Goal: Use online tool/utility: Utilize a website feature to perform a specific function

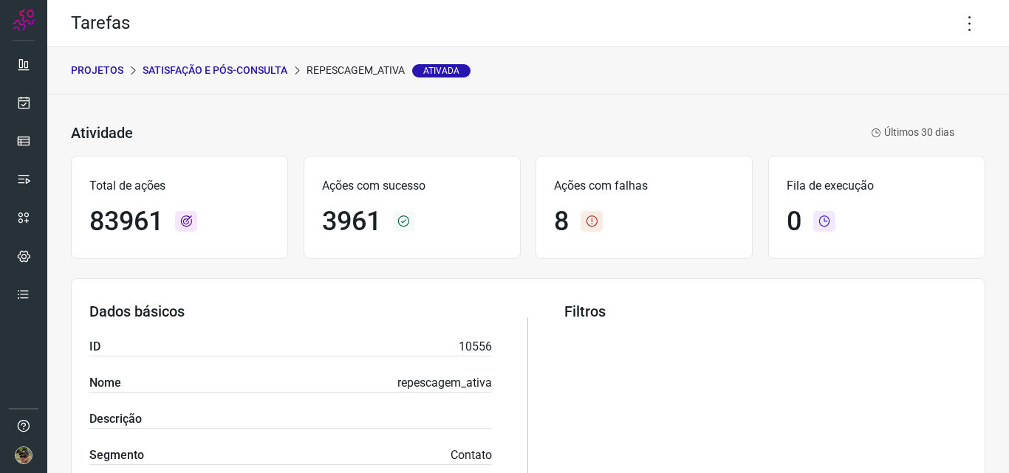
click at [177, 64] on p "Satisfação e Pós-Consulta" at bounding box center [215, 71] width 145 height 16
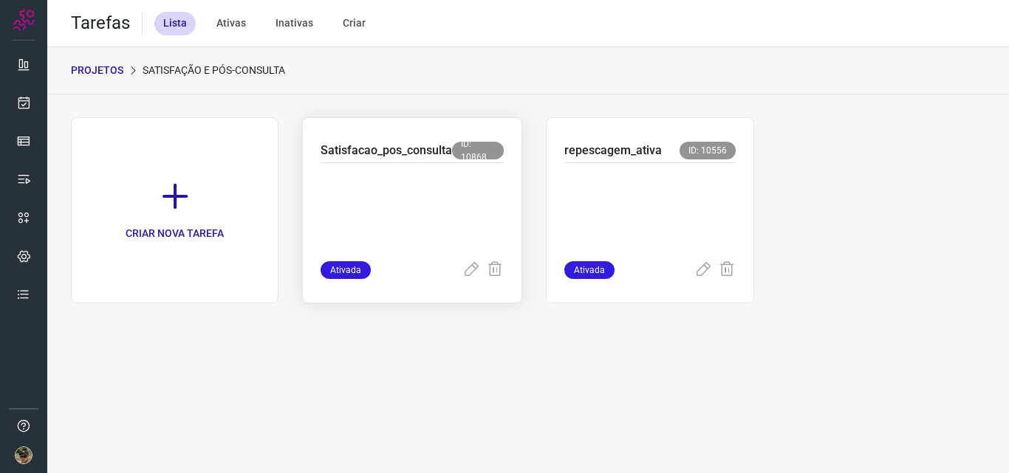
click at [406, 199] on p at bounding box center [412, 209] width 183 height 74
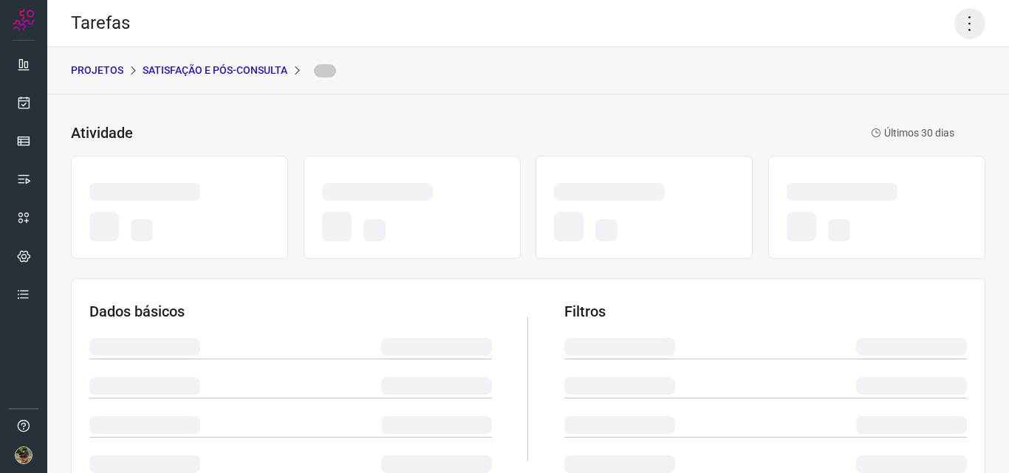
click at [969, 26] on icon at bounding box center [969, 23] width 31 height 31
click at [957, 19] on icon at bounding box center [969, 23] width 31 height 31
click at [960, 13] on icon at bounding box center [969, 23] width 31 height 31
click at [954, 14] on icon at bounding box center [969, 23] width 31 height 31
click at [960, 15] on icon at bounding box center [969, 23] width 31 height 31
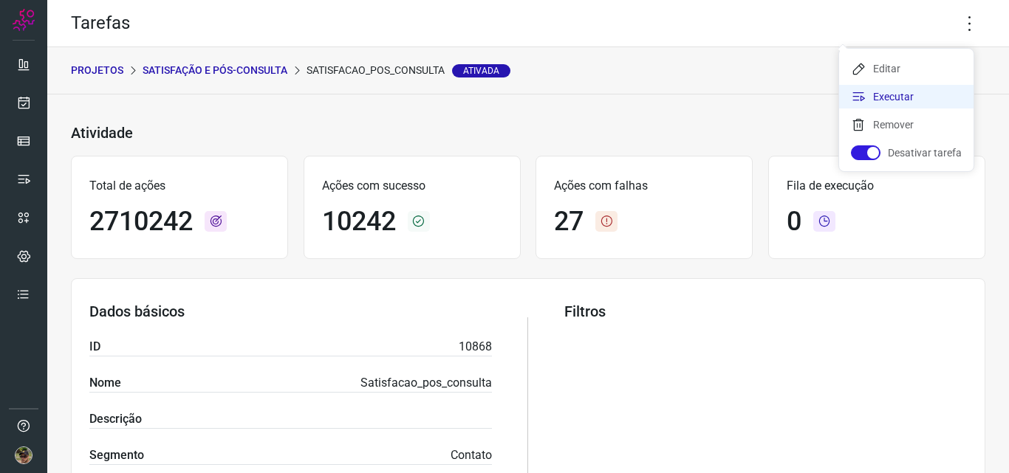
click at [877, 86] on li "Executar" at bounding box center [906, 97] width 134 height 24
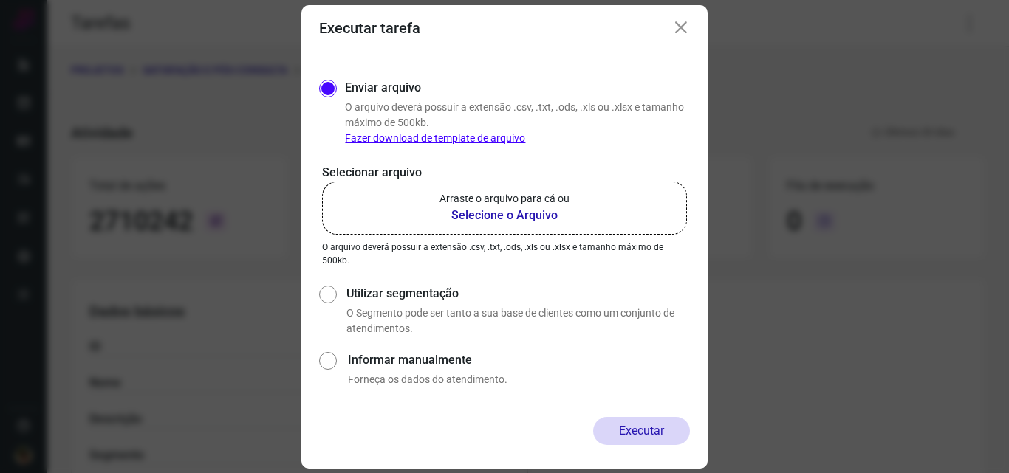
click at [542, 205] on p "Arraste o arquivo para cá ou" at bounding box center [504, 199] width 130 height 16
click at [0, 0] on input "Arraste o arquivo para cá ou Selecione o Arquivo" at bounding box center [0, 0] width 0 height 0
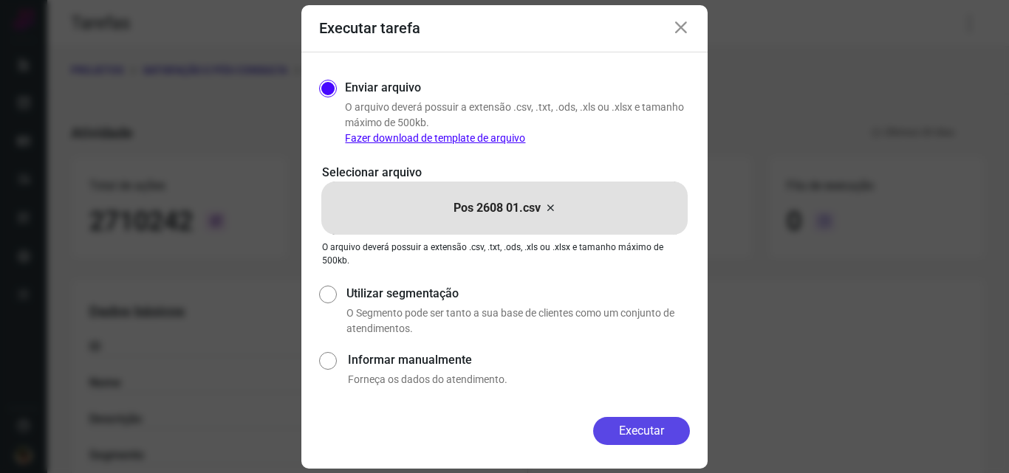
click at [623, 421] on button "Executar" at bounding box center [641, 431] width 97 height 28
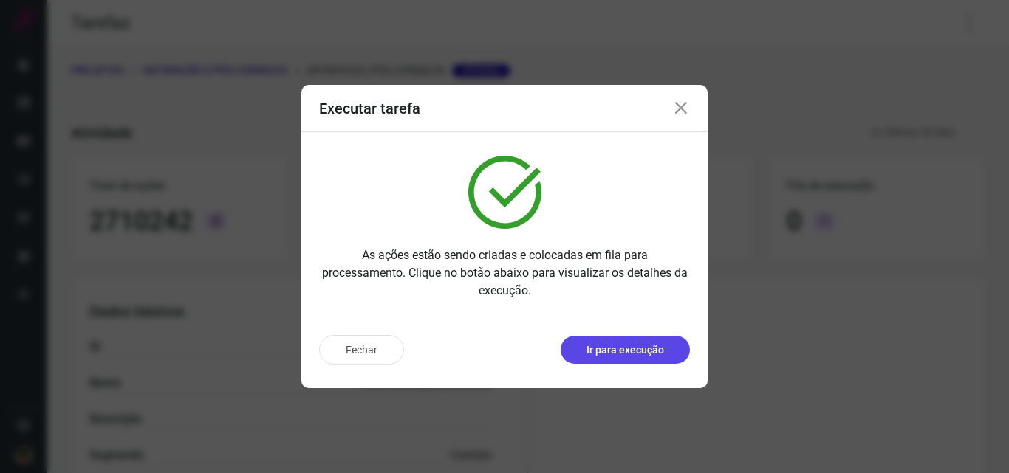
click at [630, 357] on p "Ir para execução" at bounding box center [625, 351] width 78 height 16
